Goal: Information Seeking & Learning: Check status

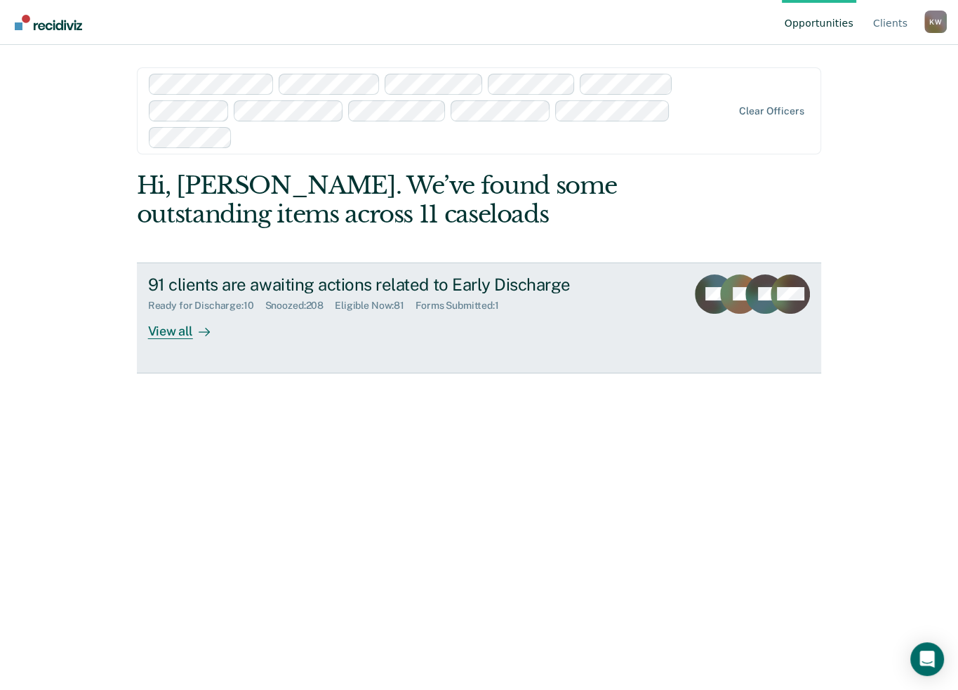
click at [173, 325] on div "View all" at bounding box center [187, 325] width 79 height 27
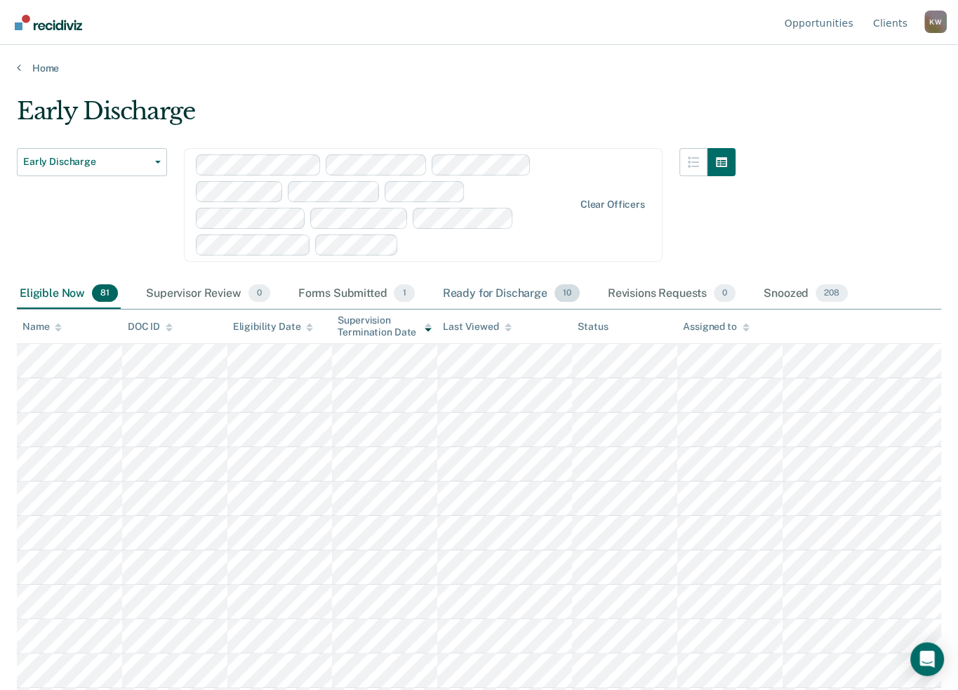
click at [499, 288] on div "Ready for Discharge 10" at bounding box center [511, 294] width 143 height 31
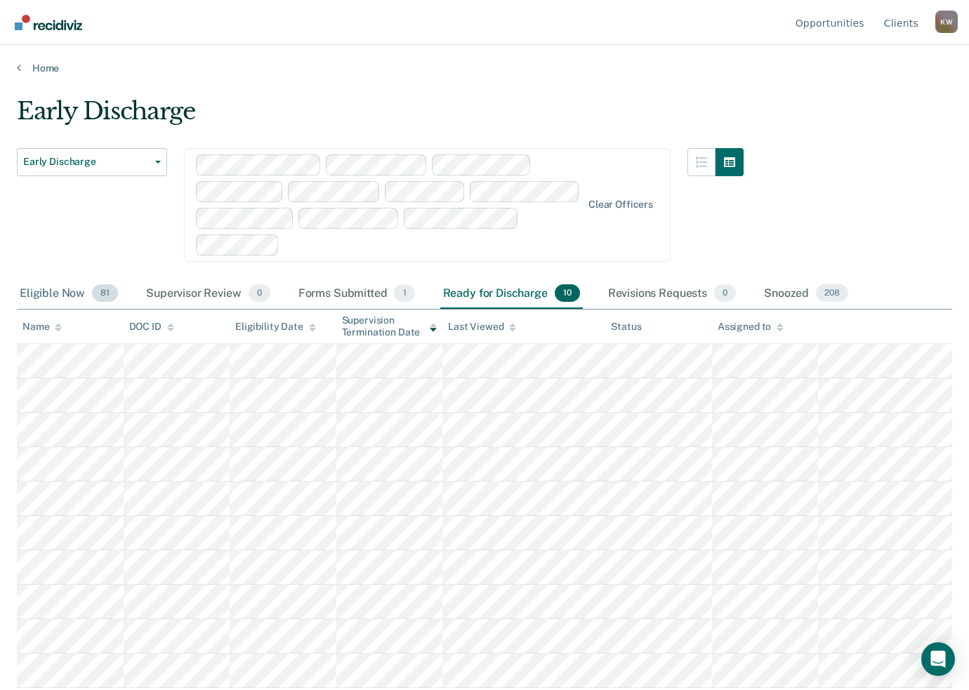
click at [47, 293] on div "Eligible Now 81" at bounding box center [69, 294] width 104 height 31
